Goal: Complete application form: Complete application form

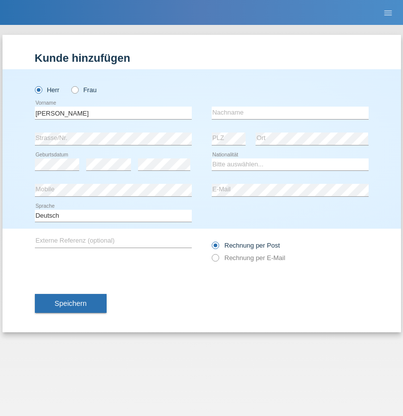
type input "[PERSON_NAME]"
click at [290, 113] on input "text" at bounding box center [290, 113] width 157 height 12
type input "Khoogiani"
select select "DE"
select select "C"
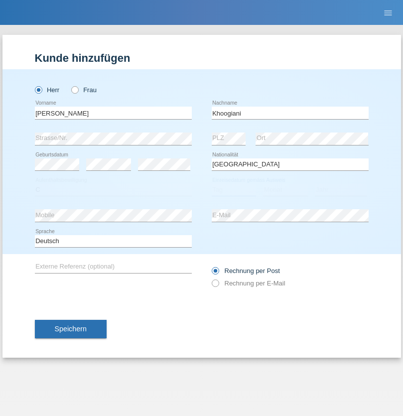
select select "01"
select select "07"
select select "2021"
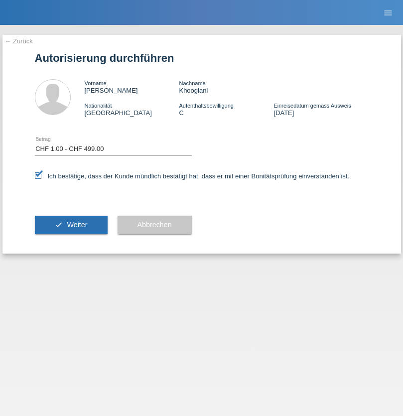
select select "1"
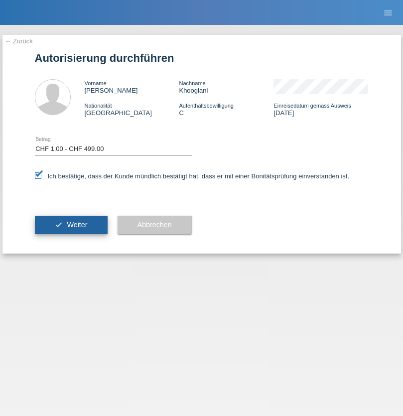
click at [71, 225] on span "Weiter" at bounding box center [77, 225] width 20 height 8
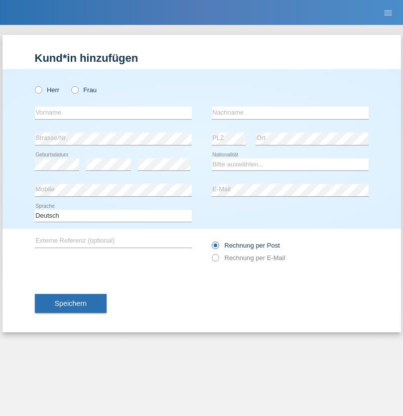
radio input "true"
click at [113, 113] on input "text" at bounding box center [113, 113] width 157 height 12
type input "Ketty"
click at [290, 113] on input "text" at bounding box center [290, 113] width 157 height 12
type input "Kalupnath"
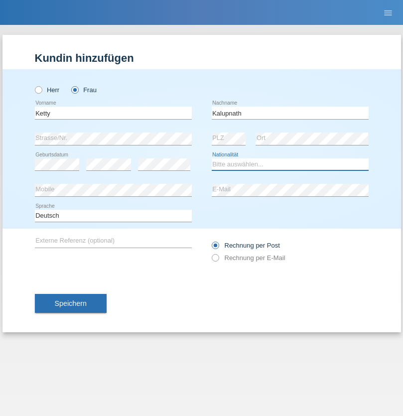
select select "CH"
